Goal: Transaction & Acquisition: Purchase product/service

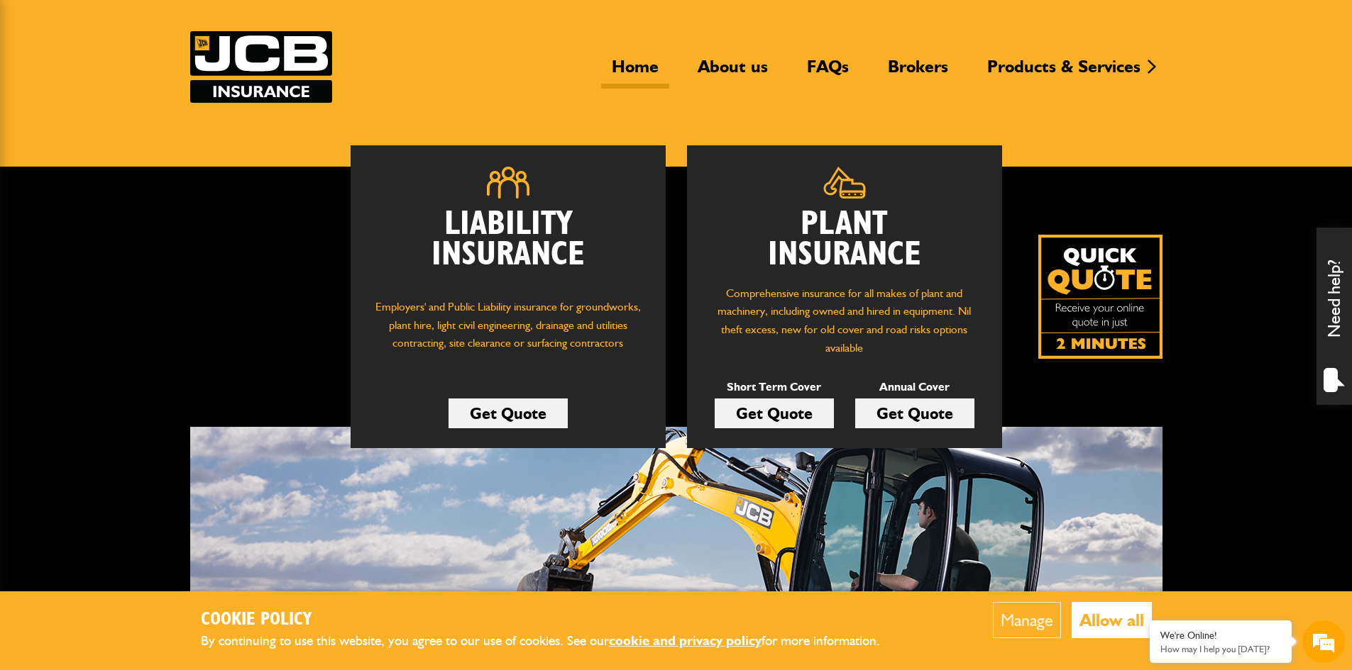
scroll to position [142, 0]
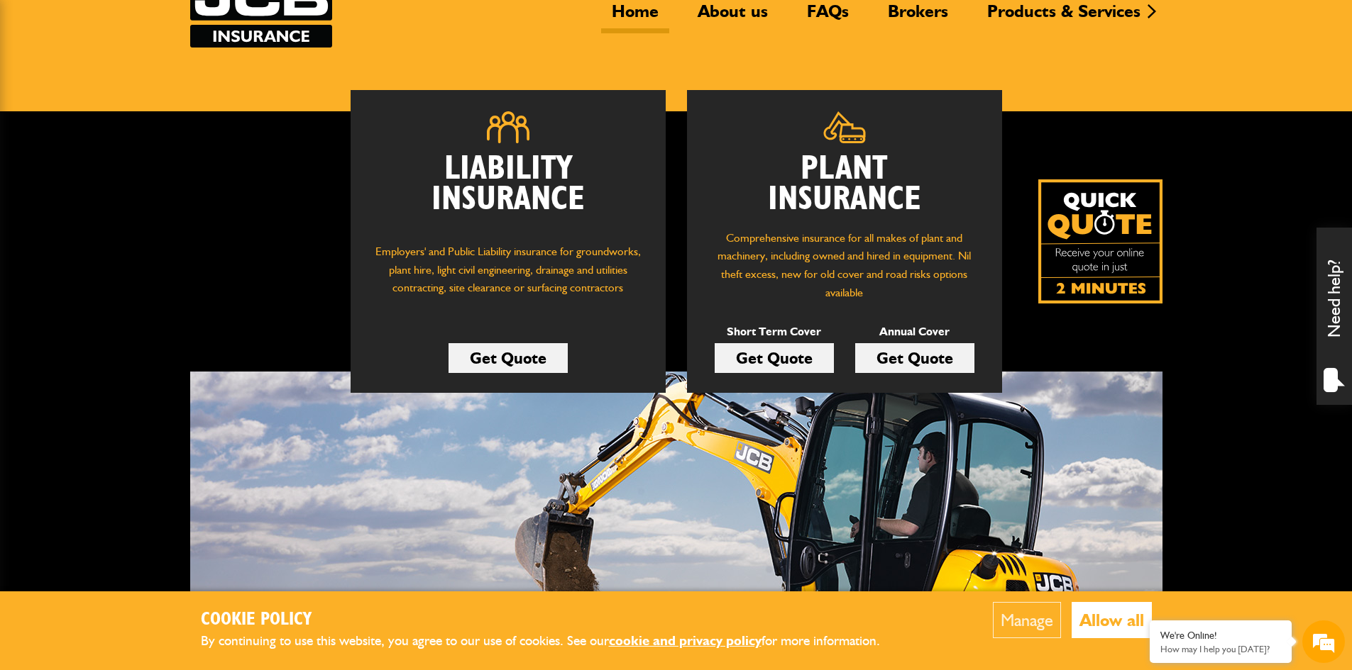
scroll to position [142, 0]
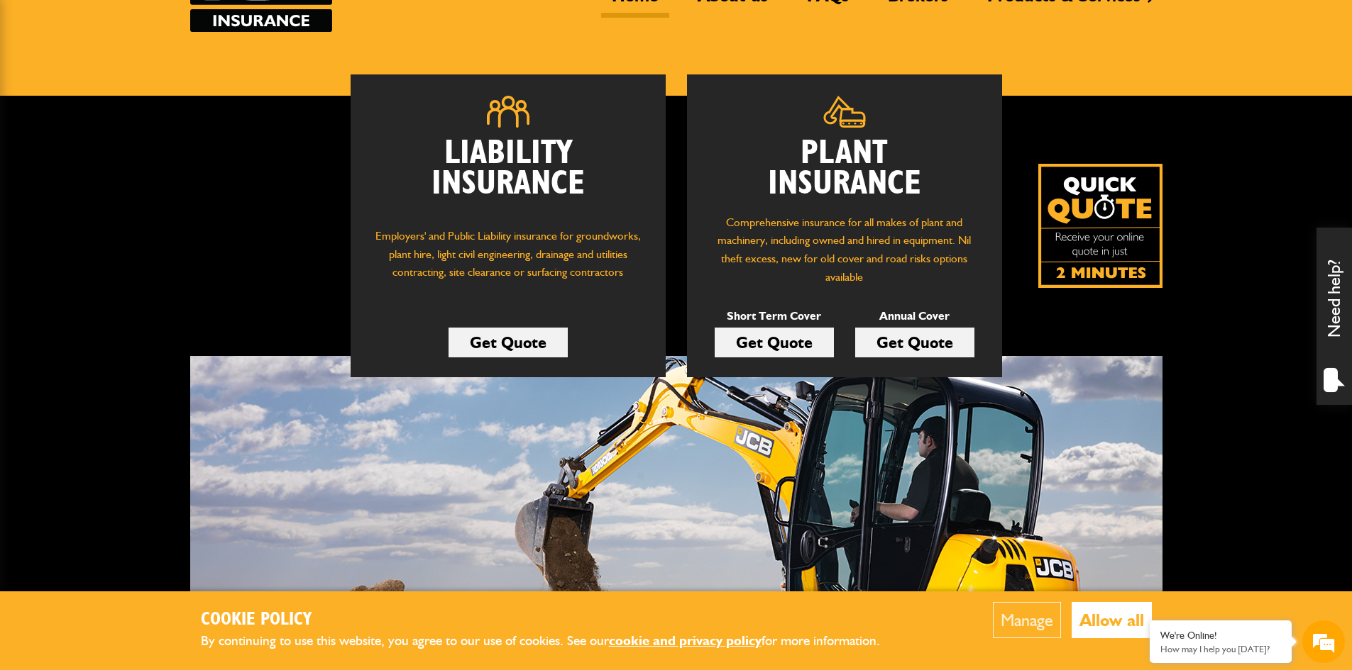
click at [785, 339] on link "Get Quote" at bounding box center [773, 343] width 119 height 30
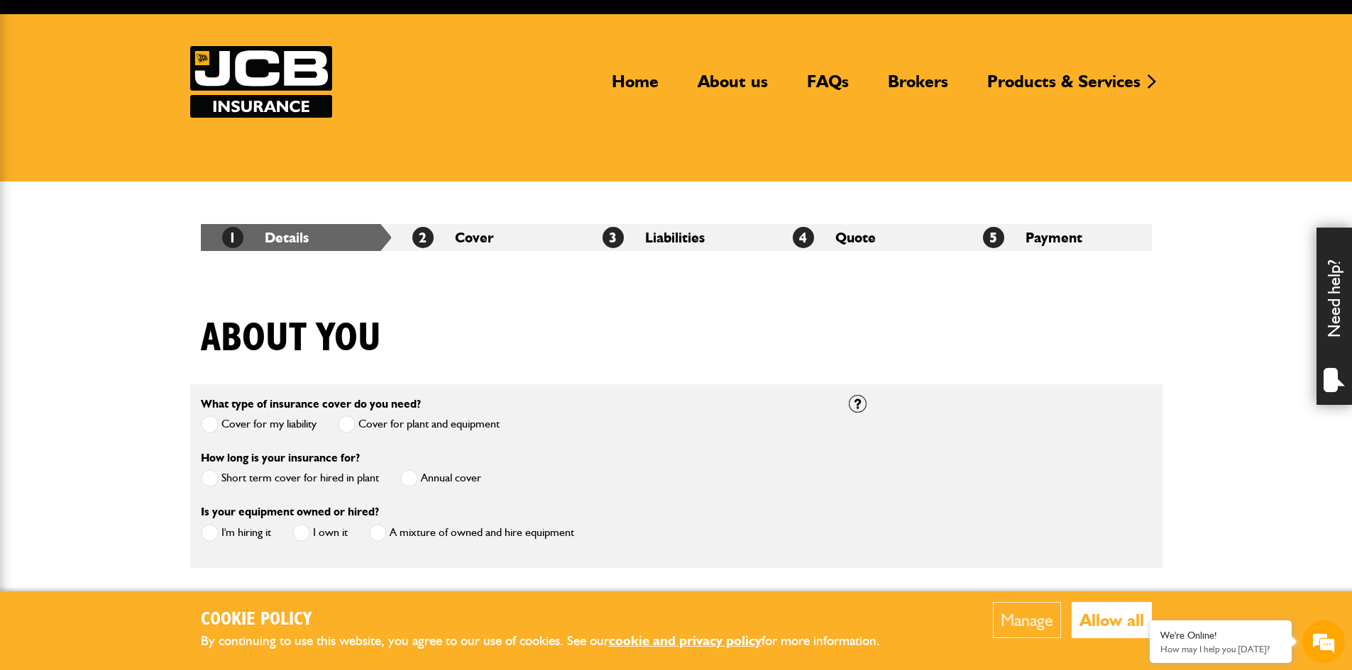
scroll to position [142, 0]
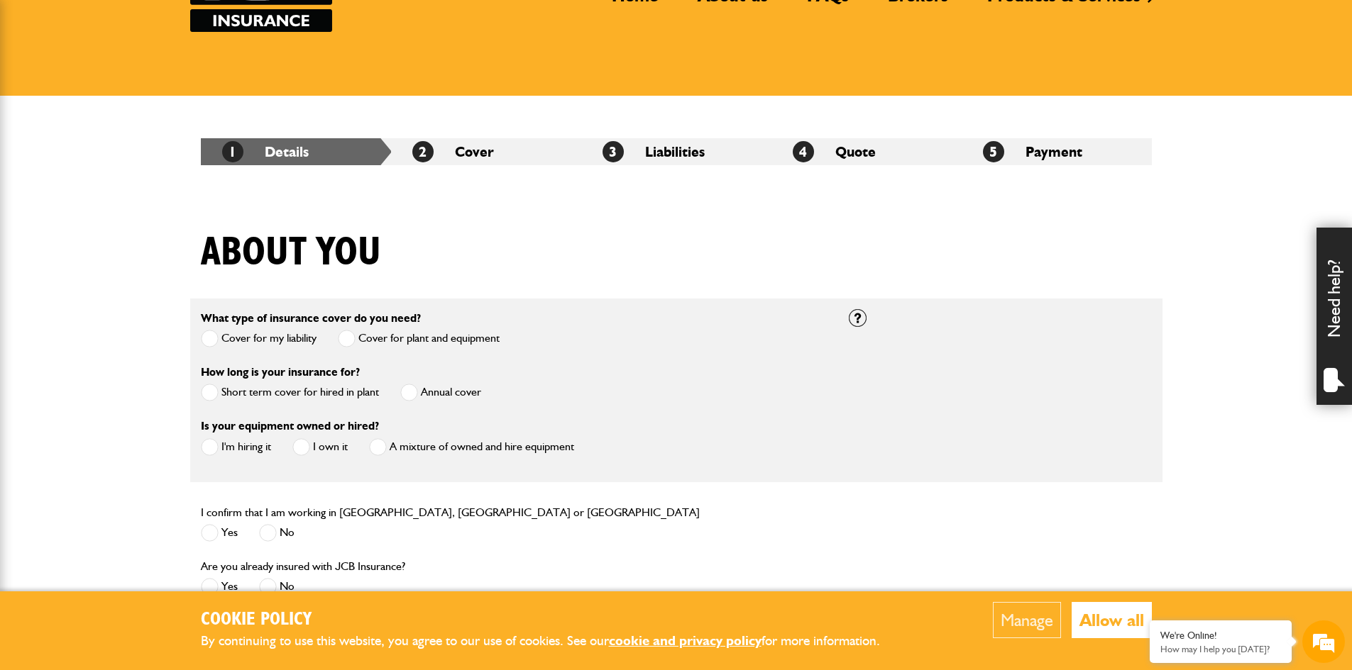
click at [214, 391] on span at bounding box center [210, 393] width 18 height 18
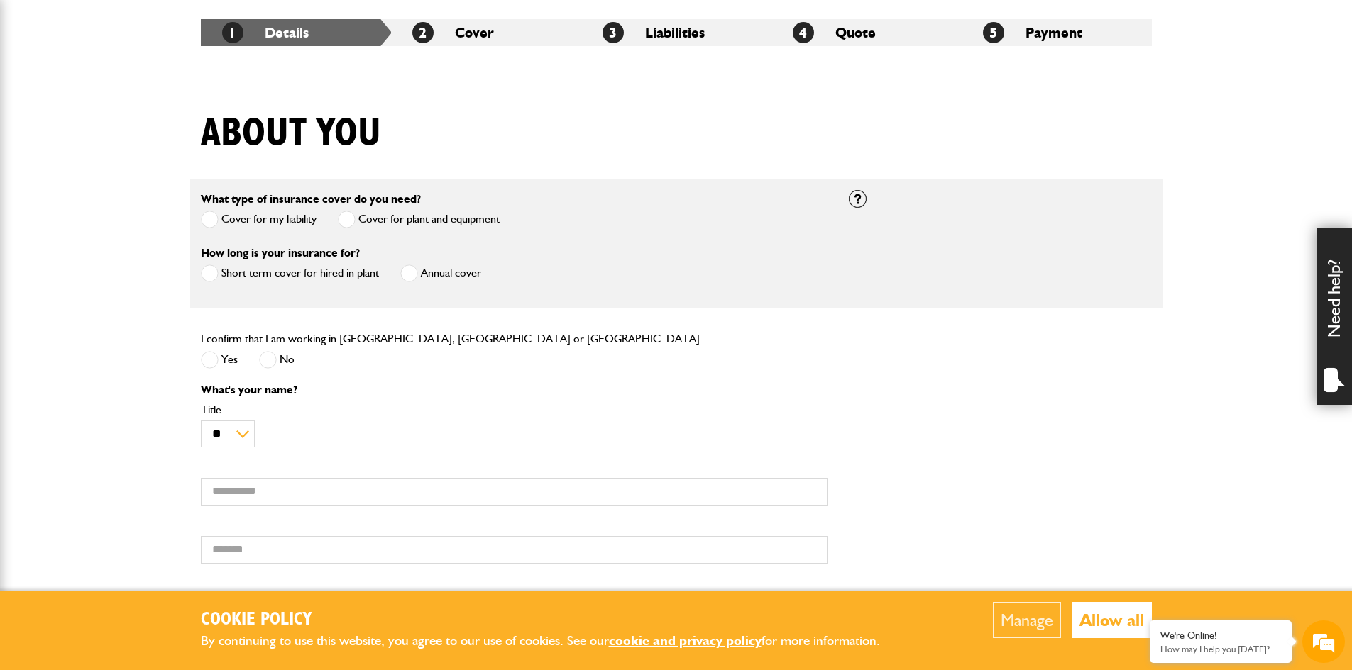
scroll to position [284, 0]
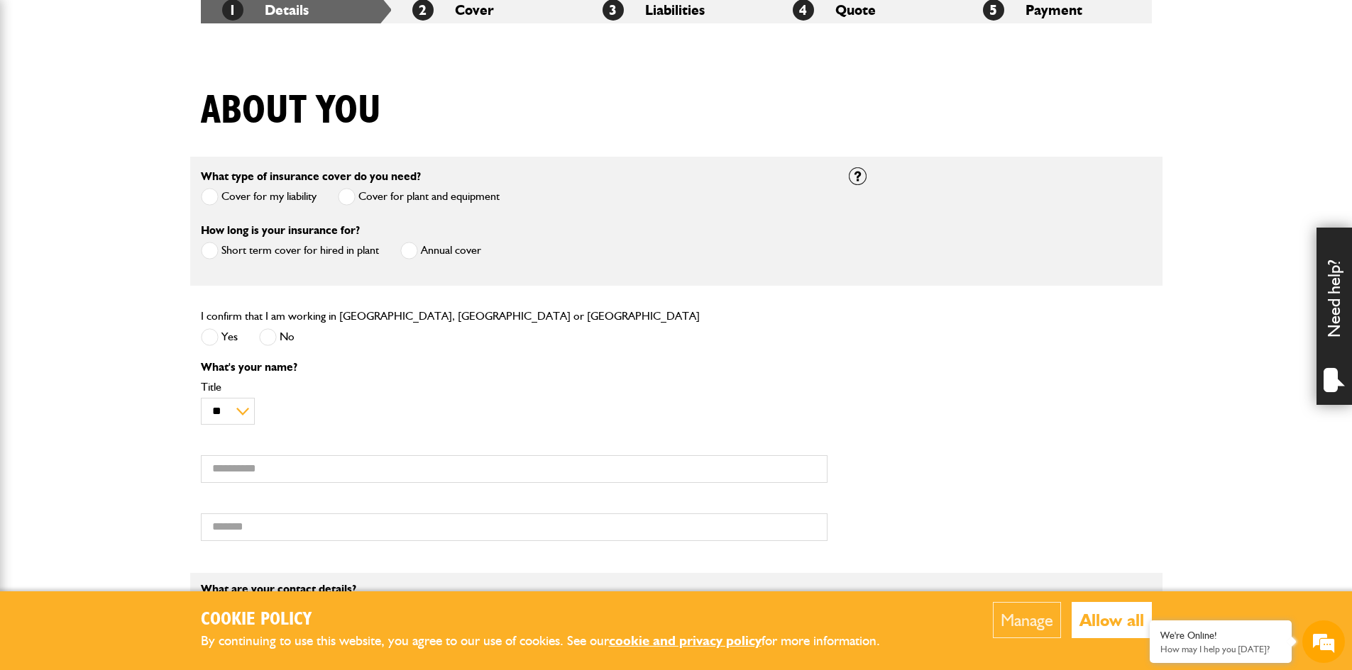
click at [215, 336] on span at bounding box center [210, 337] width 18 height 18
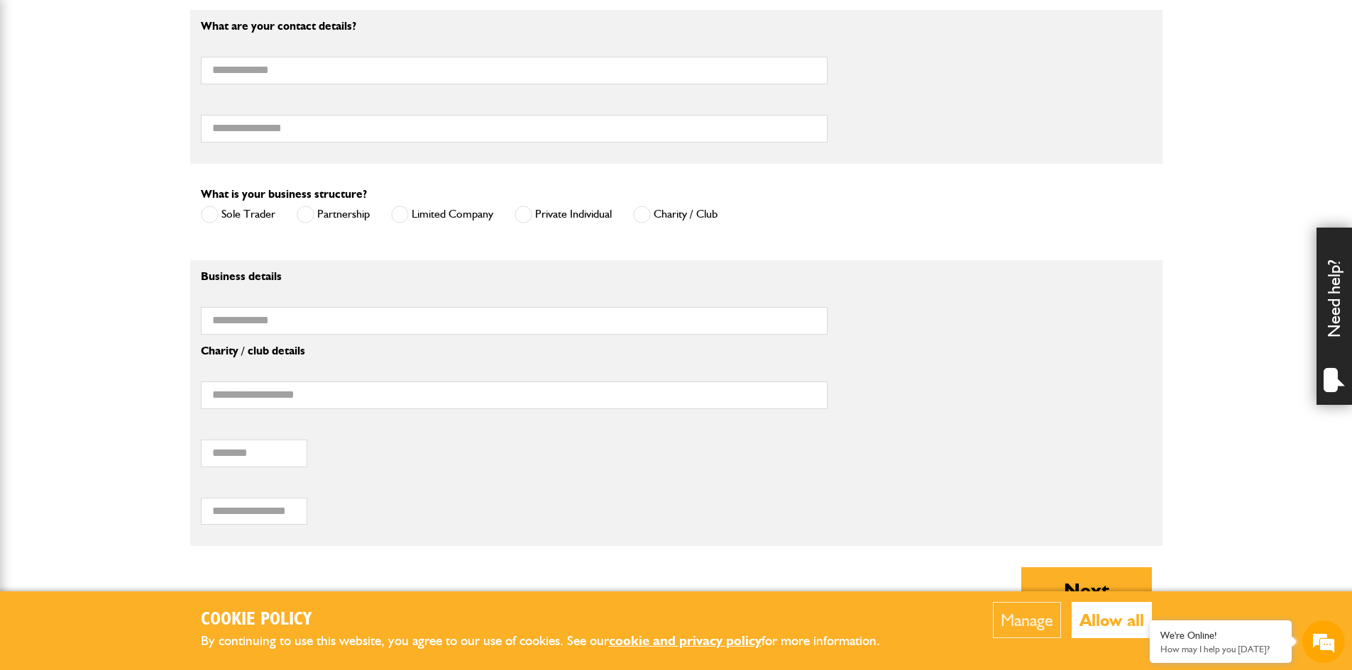
scroll to position [851, 0]
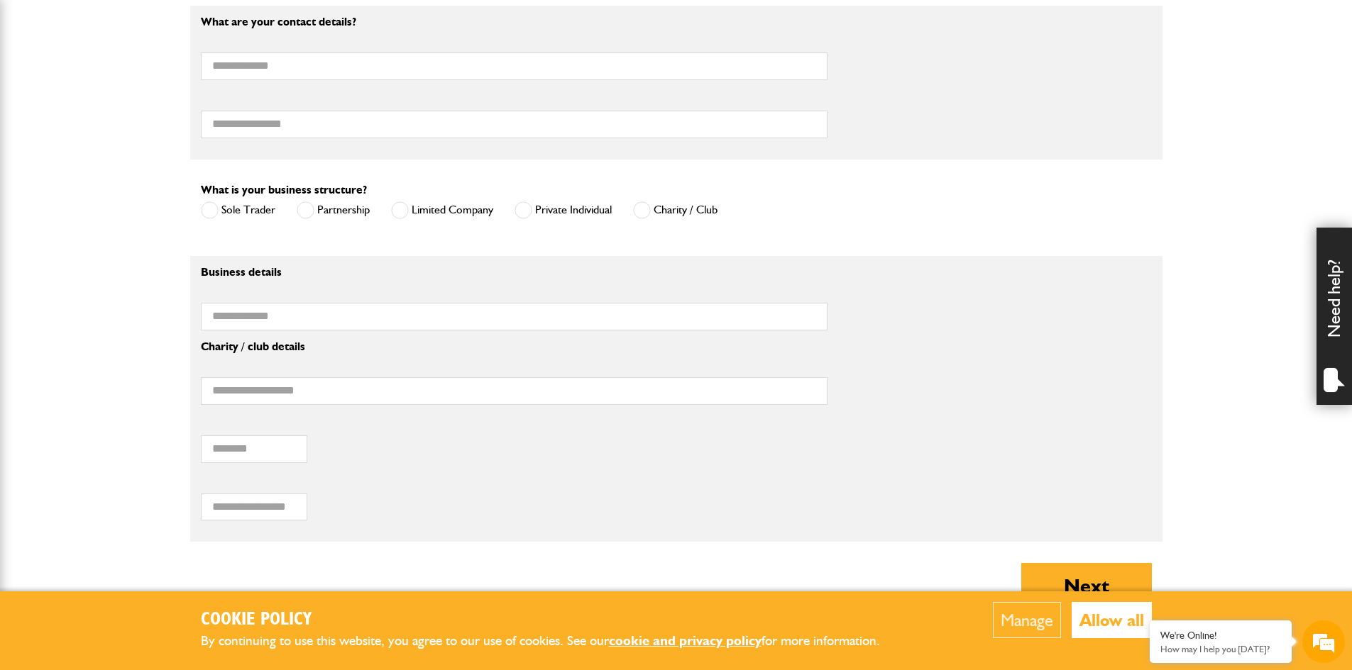
click at [523, 214] on span at bounding box center [523, 210] width 18 height 18
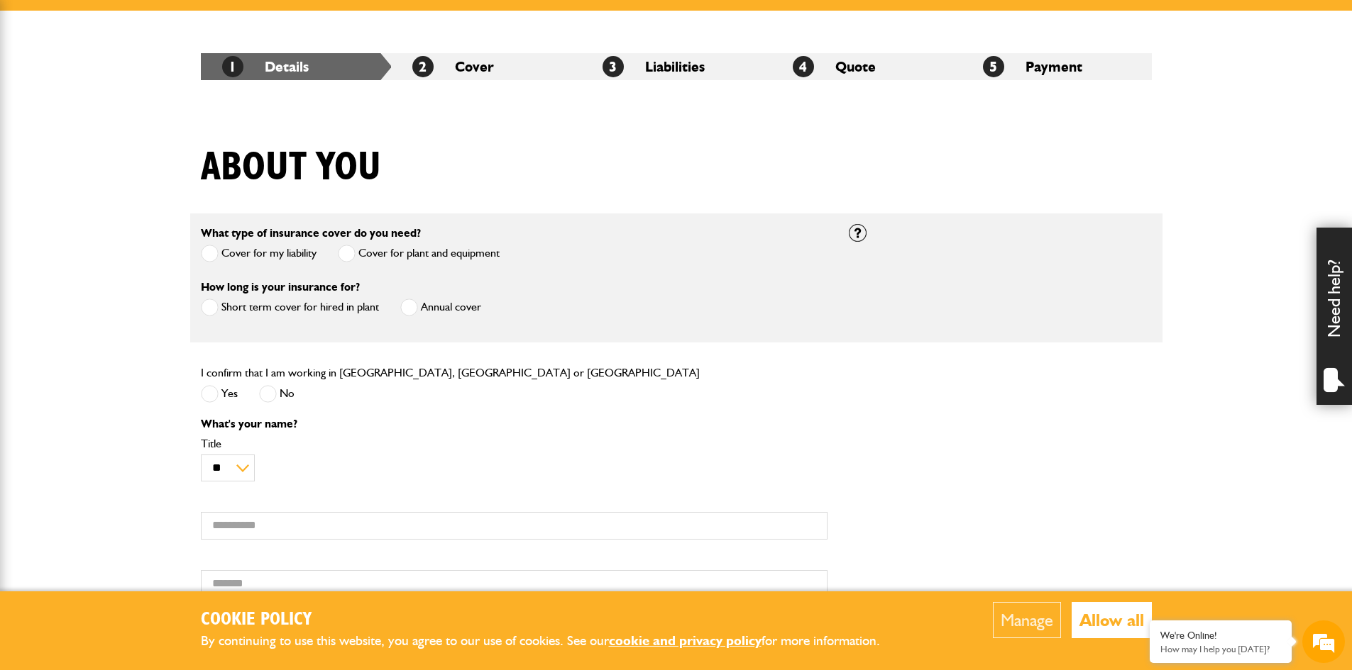
scroll to position [142, 0]
